Goal: Task Accomplishment & Management: Manage account settings

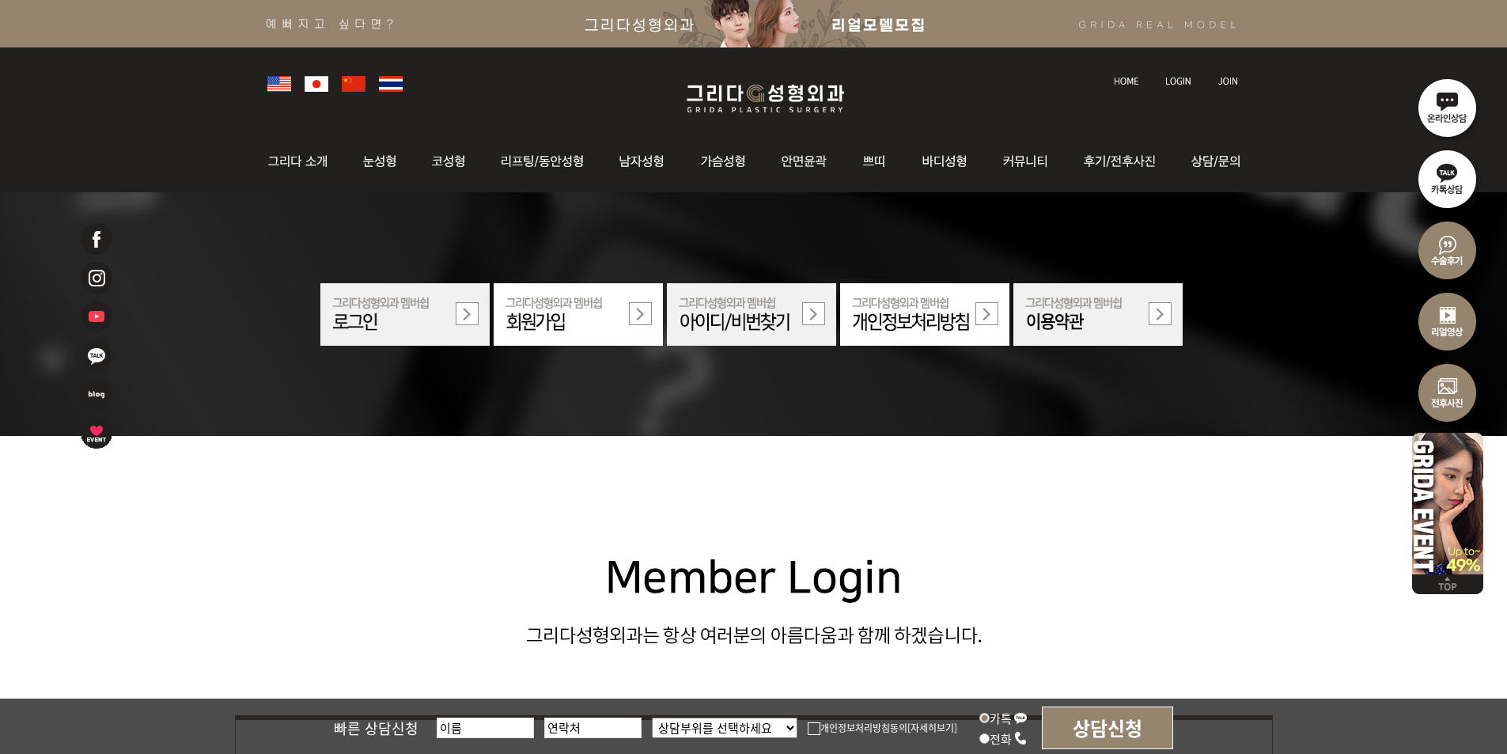
click at [1188, 77] on img at bounding box center [1178, 81] width 26 height 9
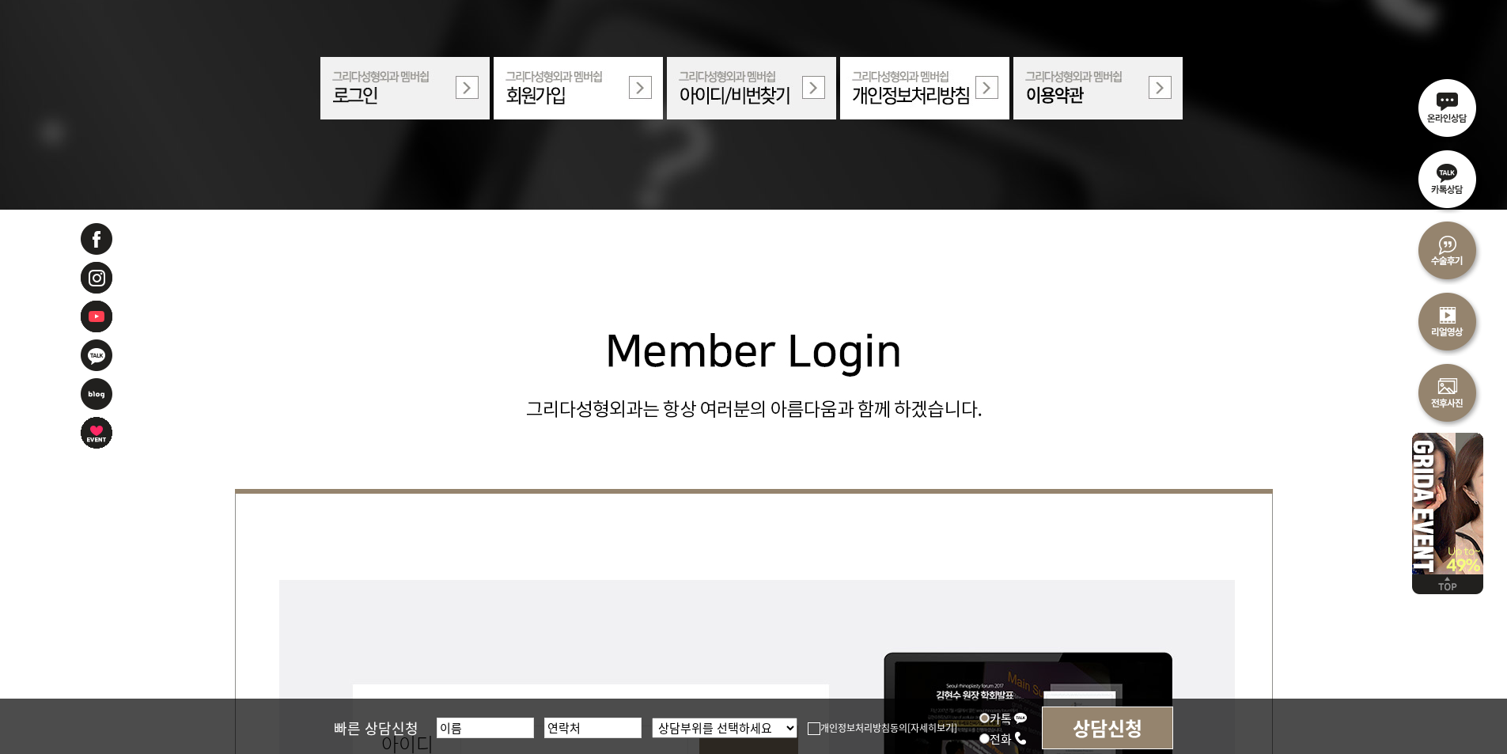
scroll to position [554, 0]
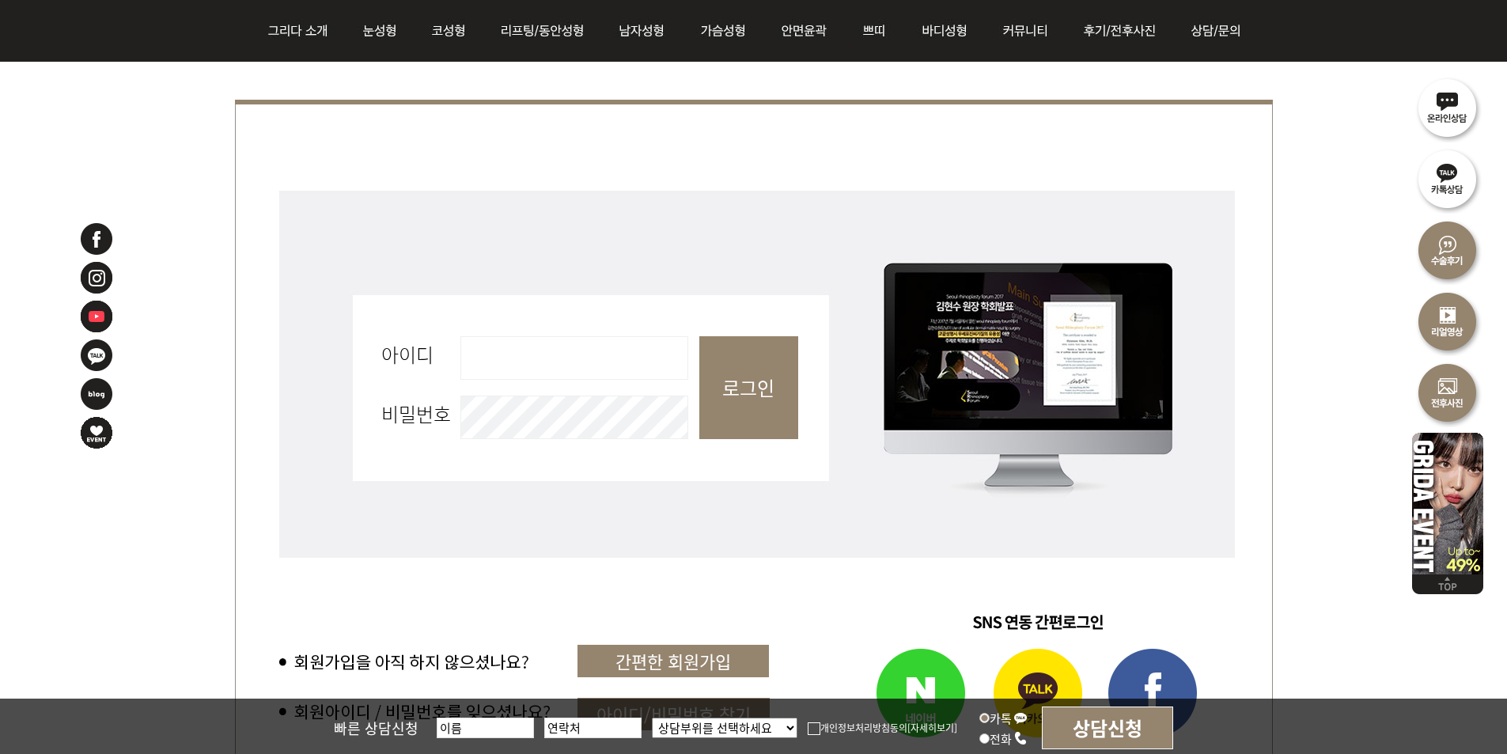
click at [589, 338] on input "아이디 필수" at bounding box center [574, 358] width 228 height 44
type input "admin"
click at [756, 373] on input "로그인" at bounding box center [748, 387] width 99 height 103
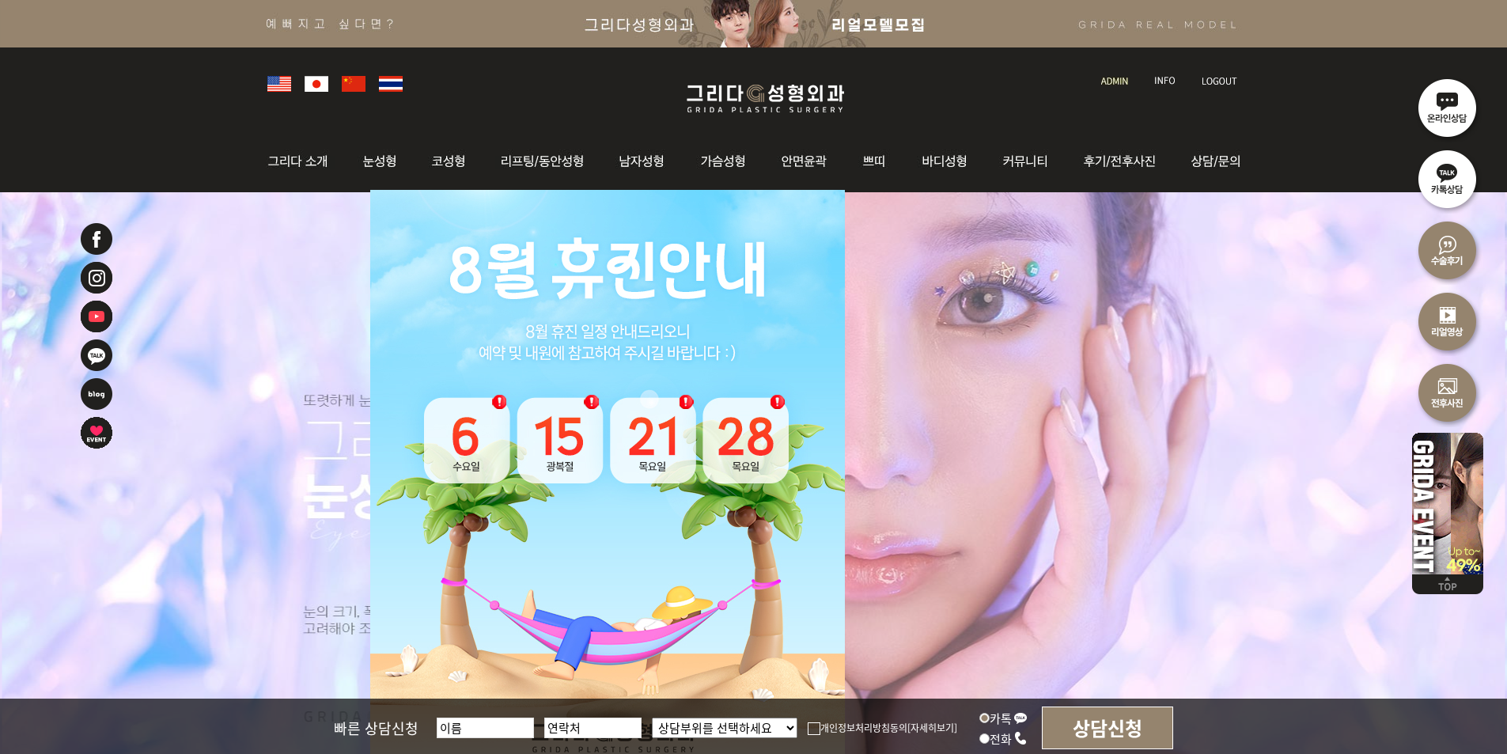
click at [1106, 78] on img at bounding box center [1114, 81] width 27 height 9
